Goal: Task Accomplishment & Management: Manage account settings

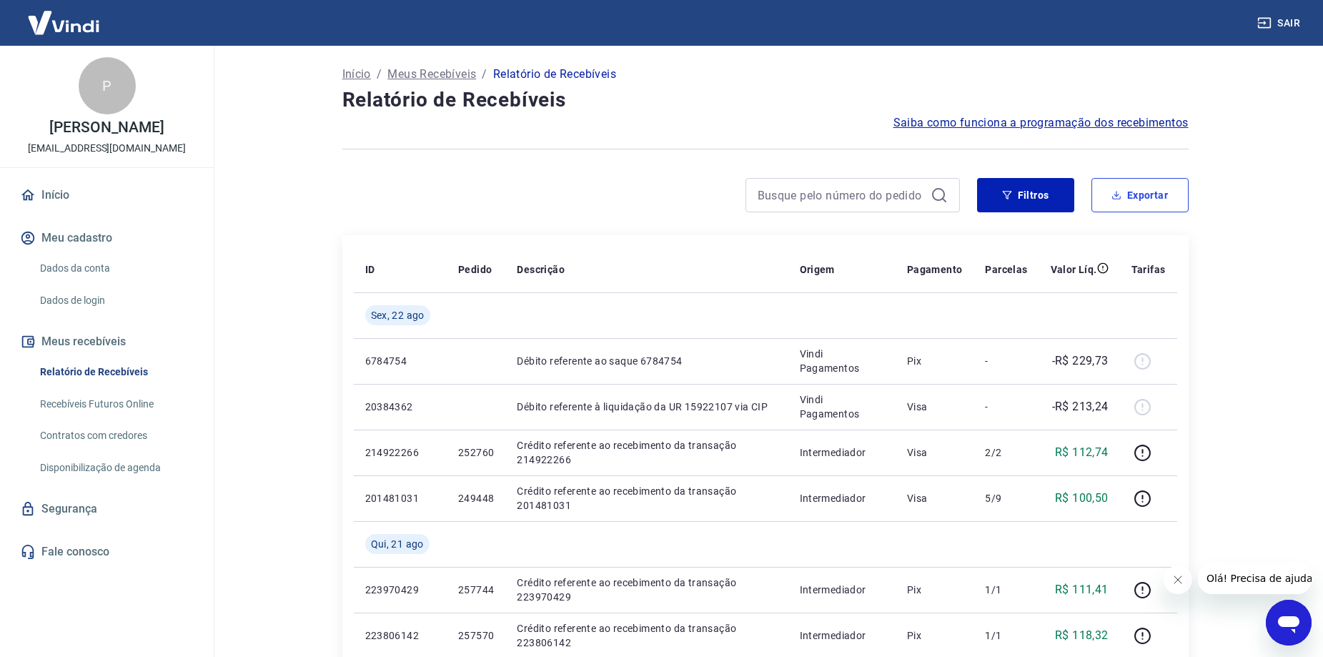
drag, startPoint x: 1106, startPoint y: 185, endPoint x: 1009, endPoint y: 172, distance: 98.1
click at [1106, 185] on button "Exportar" at bounding box center [1139, 195] width 97 height 34
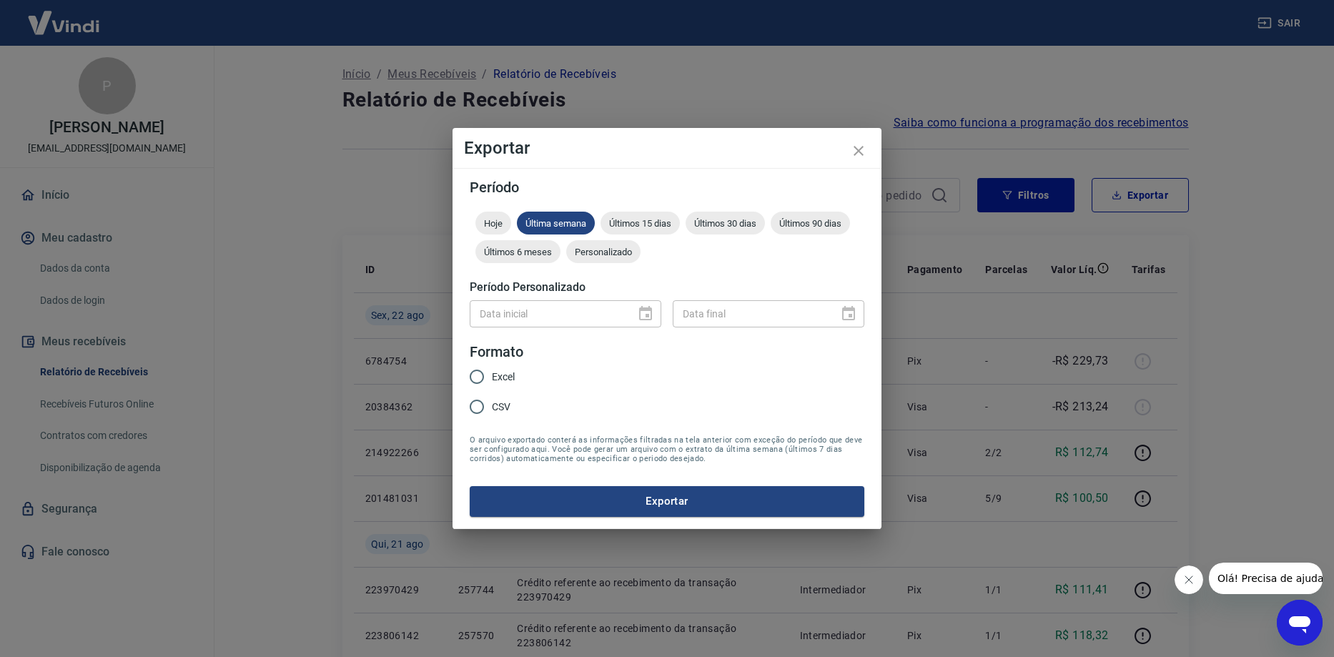
click at [495, 372] on span "Excel" at bounding box center [503, 377] width 23 height 15
click at [492, 372] on input "Excel" at bounding box center [477, 377] width 30 height 30
radio input "true"
click at [563, 497] on button "Exportar" at bounding box center [667, 501] width 395 height 30
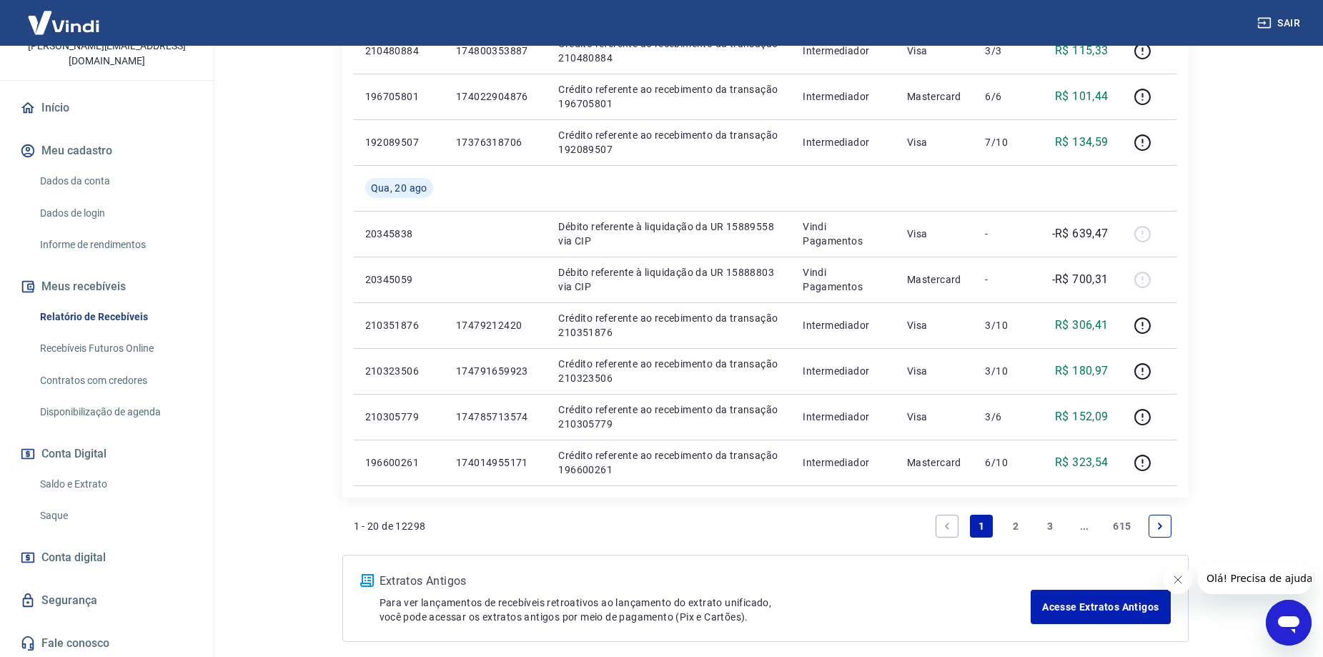
scroll to position [104, 0]
click at [124, 482] on link "Saldo e Extrato" at bounding box center [115, 481] width 162 height 29
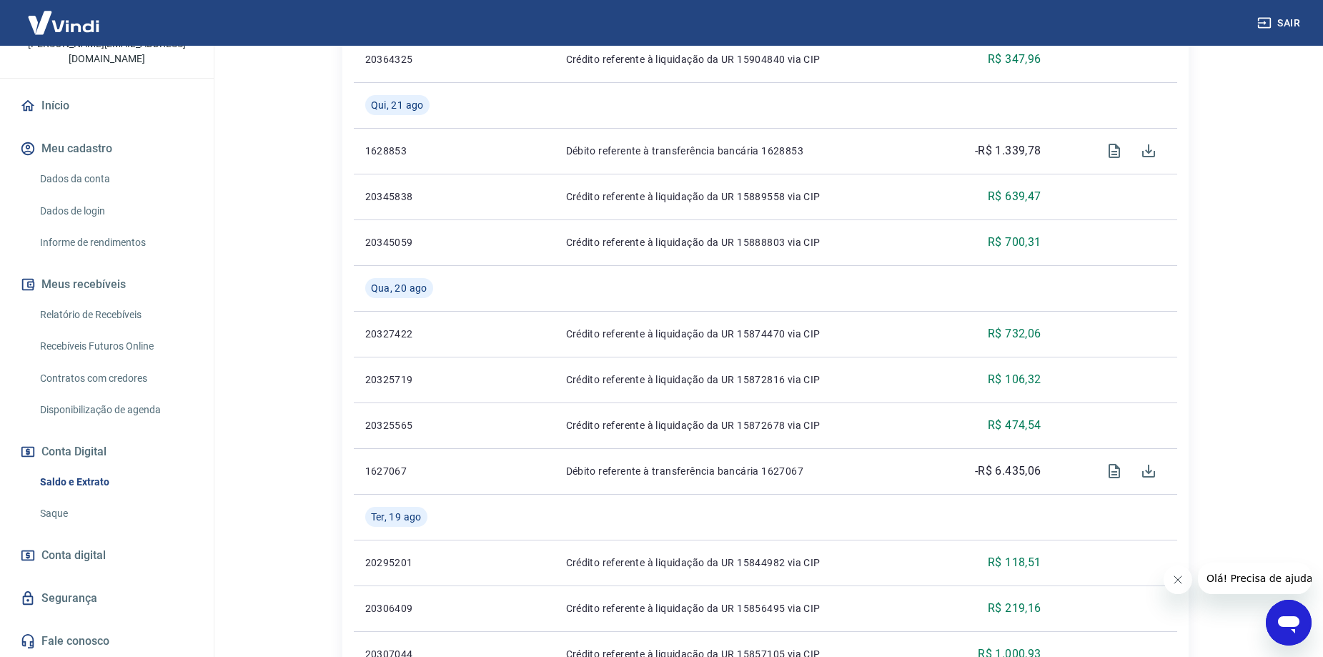
scroll to position [558, 0]
